Goal: Find specific page/section: Find specific page/section

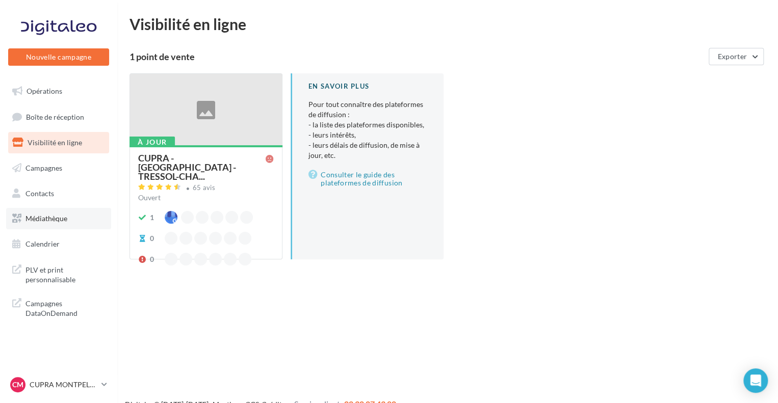
click at [55, 223] on link "Médiathèque" at bounding box center [58, 218] width 105 height 21
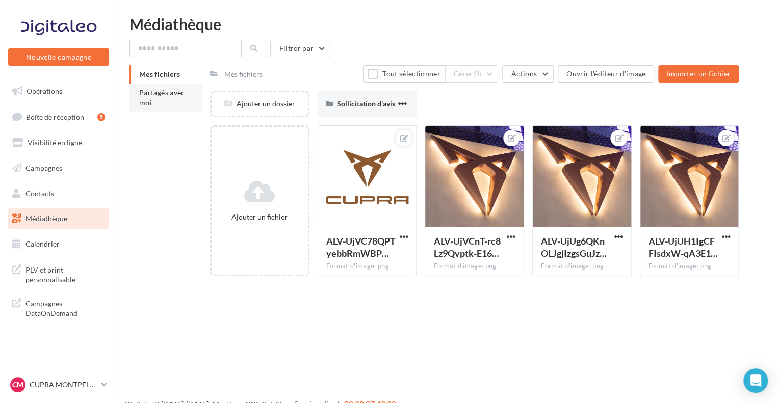
click at [149, 101] on span "Partagés avec moi" at bounding box center [162, 97] width 46 height 19
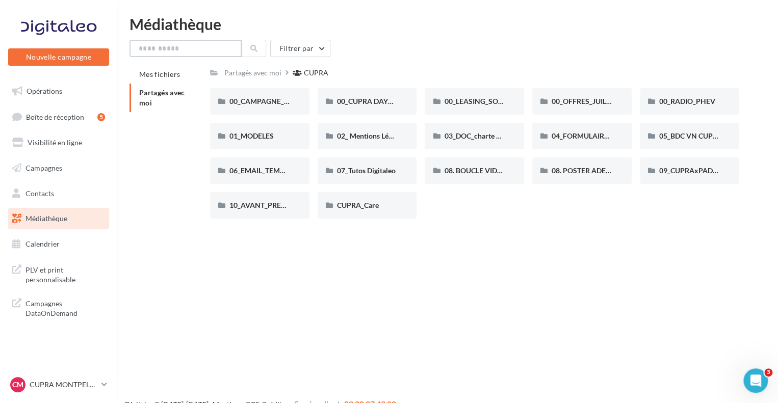
click at [206, 50] on input "text" at bounding box center [185, 48] width 112 height 17
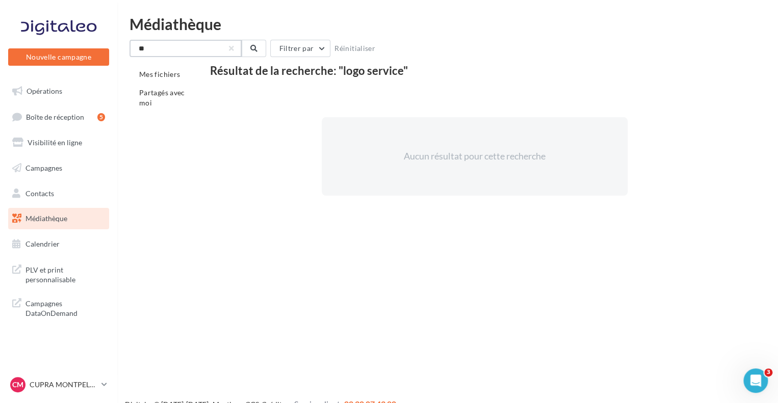
type input "*"
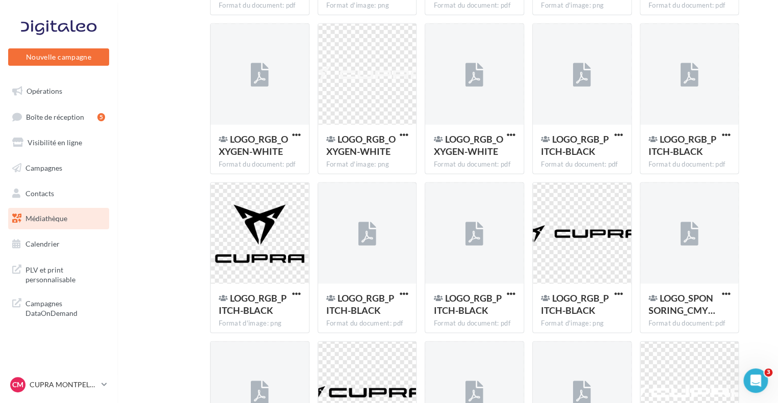
scroll to position [8705, 0]
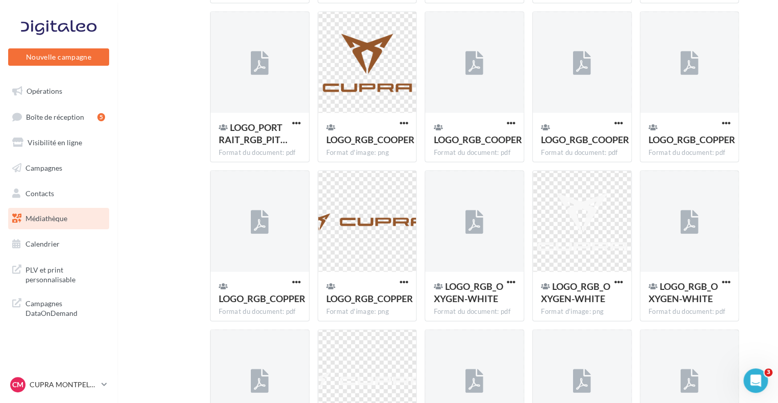
type input "****"
click at [20, 385] on span "CM" at bounding box center [17, 385] width 11 height 10
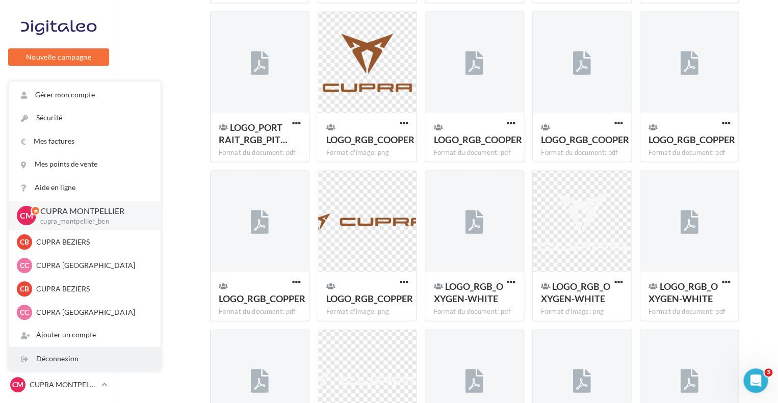
click at [42, 358] on div "Déconnexion" at bounding box center [85, 359] width 152 height 23
